Goal: Navigation & Orientation: Find specific page/section

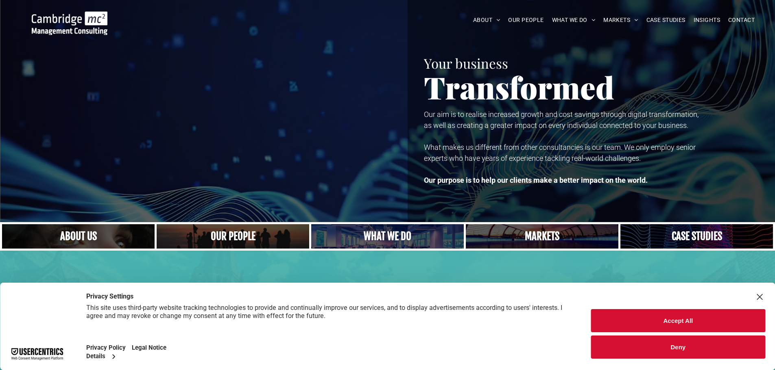
click at [650, 344] on button "Deny" at bounding box center [678, 347] width 174 height 23
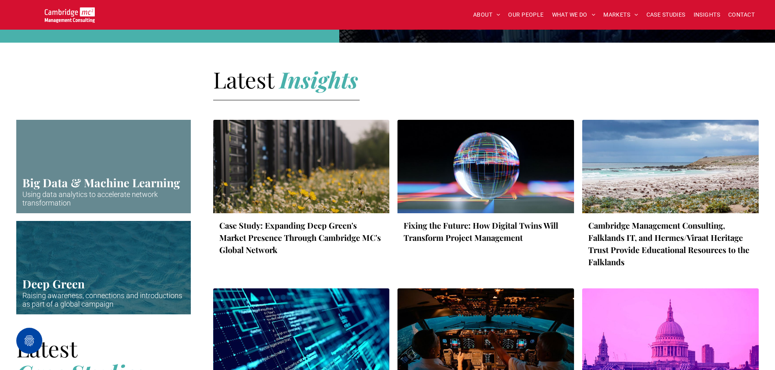
scroll to position [1057, 0]
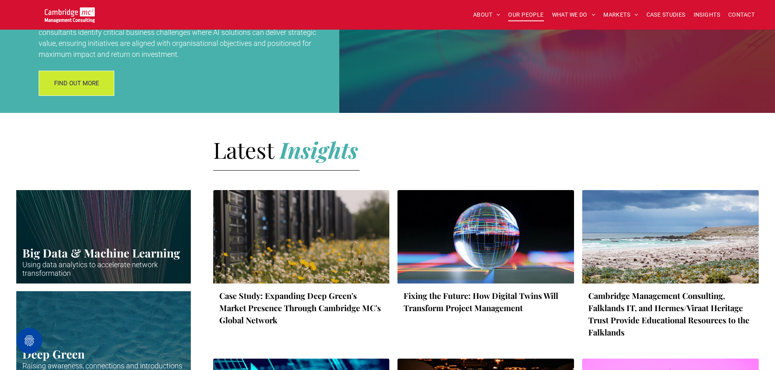
click at [519, 18] on span "OUR PEOPLE" at bounding box center [525, 15] width 35 height 13
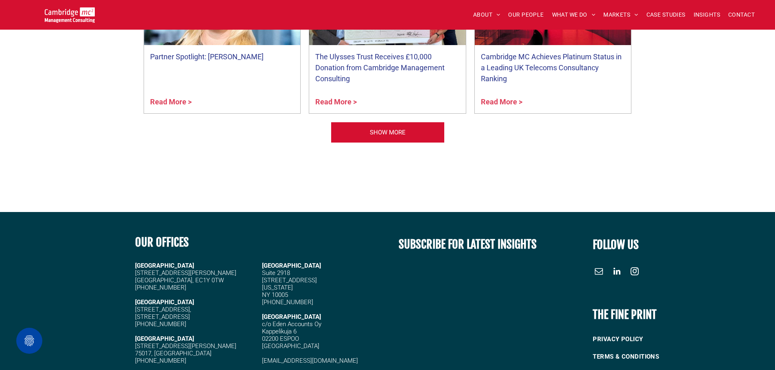
scroll to position [3416, 0]
